Goal: Transaction & Acquisition: Subscribe to service/newsletter

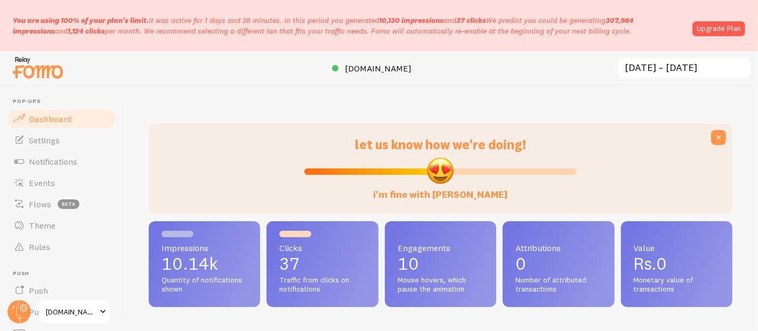
scroll to position [280, 575]
click at [725, 27] on link "Upgrade Plan" at bounding box center [719, 28] width 53 height 15
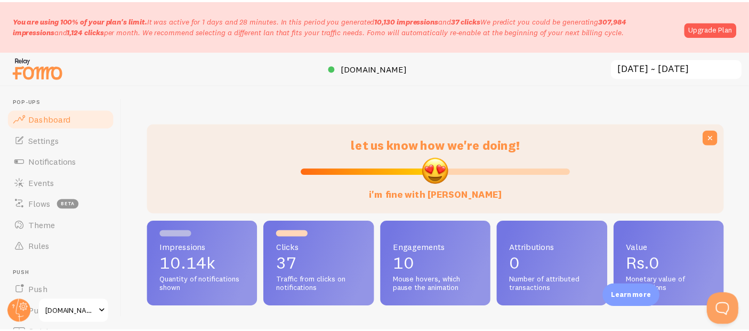
scroll to position [533114, 532828]
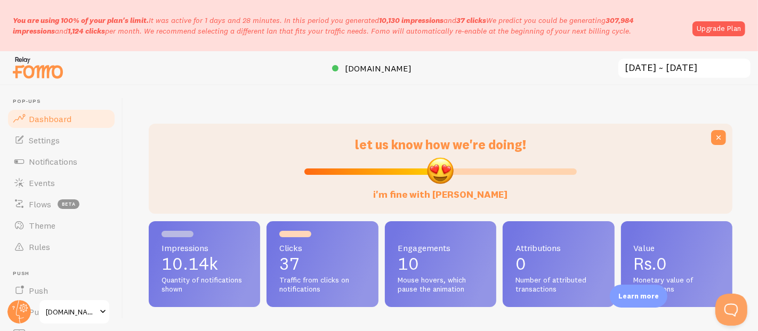
scroll to position [280, 575]
click at [721, 25] on link "Upgrade Plan" at bounding box center [719, 28] width 53 height 15
